Goal: Information Seeking & Learning: Compare options

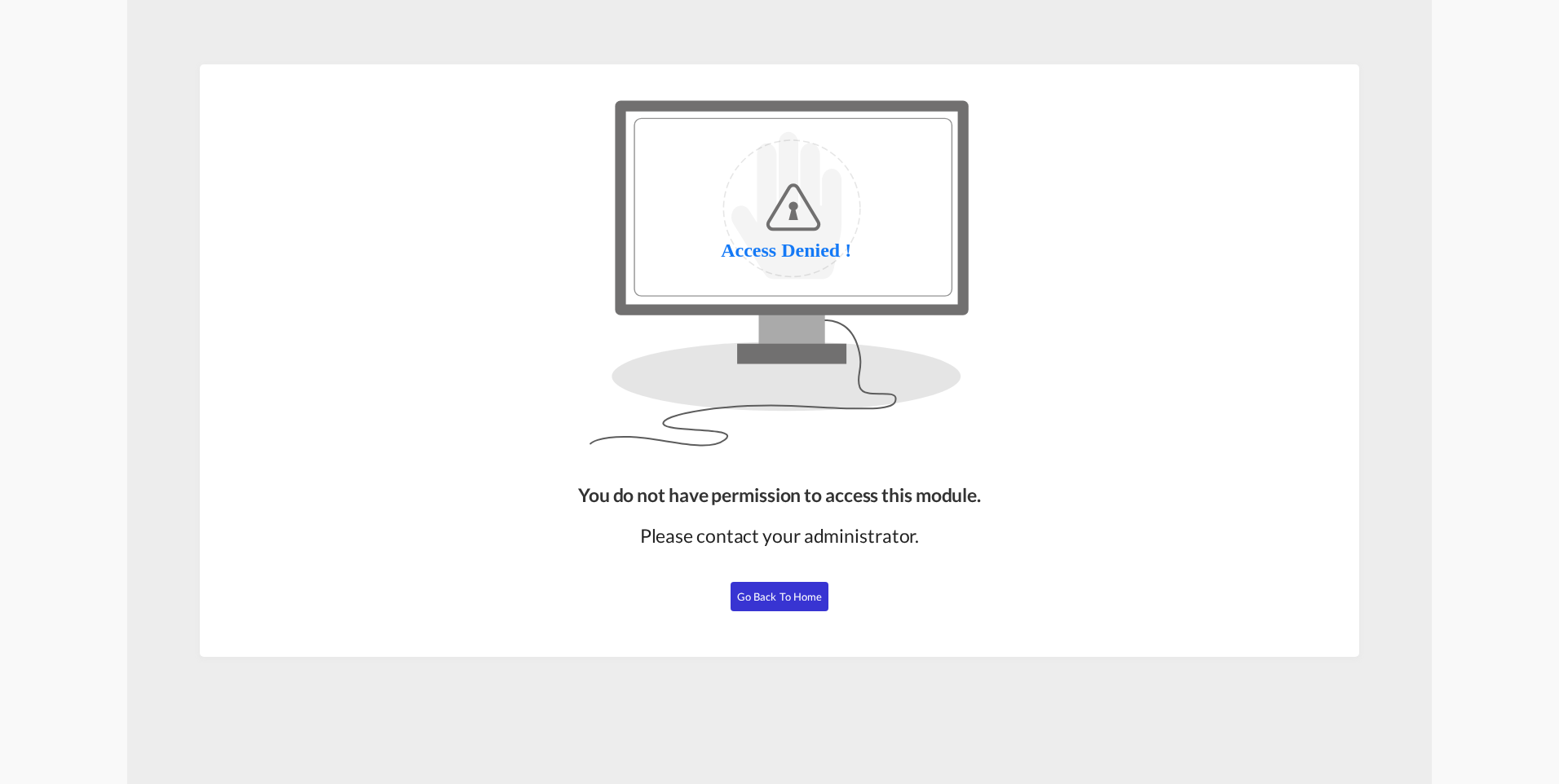
click at [773, 604] on button "Go Back to Home" at bounding box center [780, 597] width 98 height 29
